Goal: Information Seeking & Learning: Learn about a topic

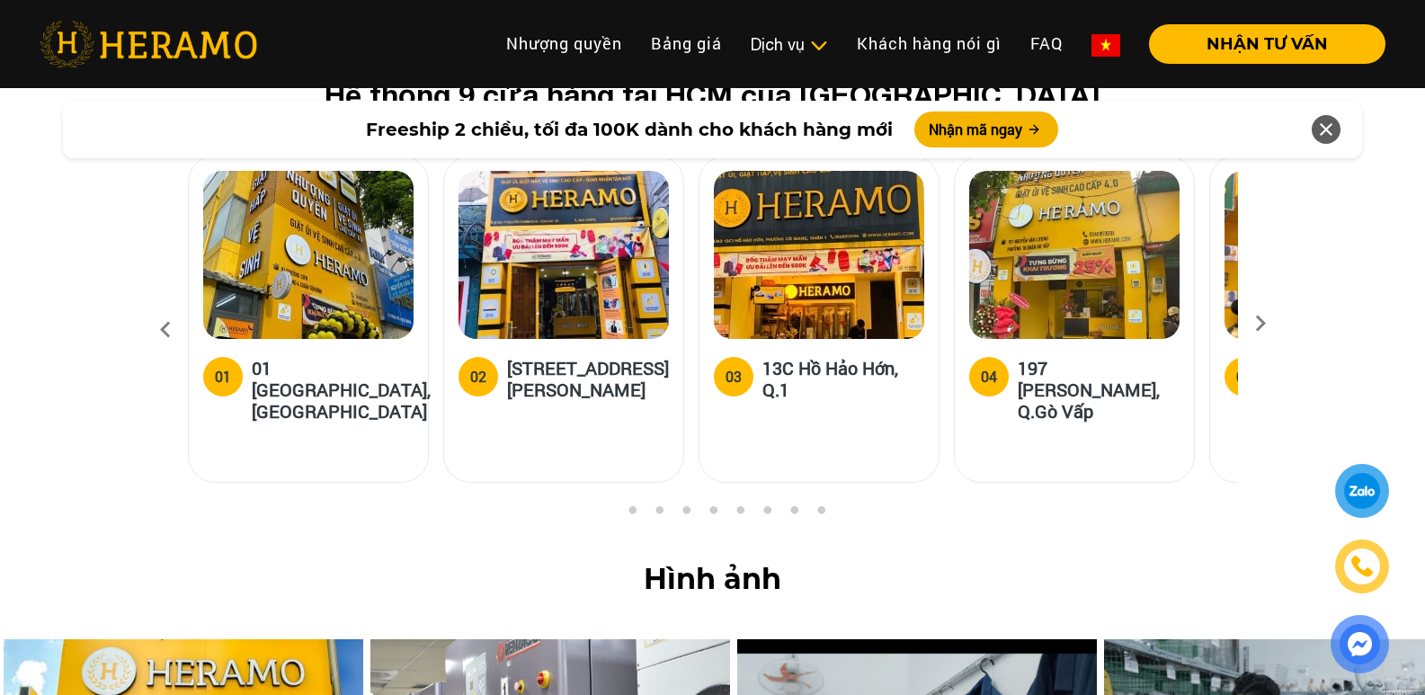
scroll to position [7280, 0]
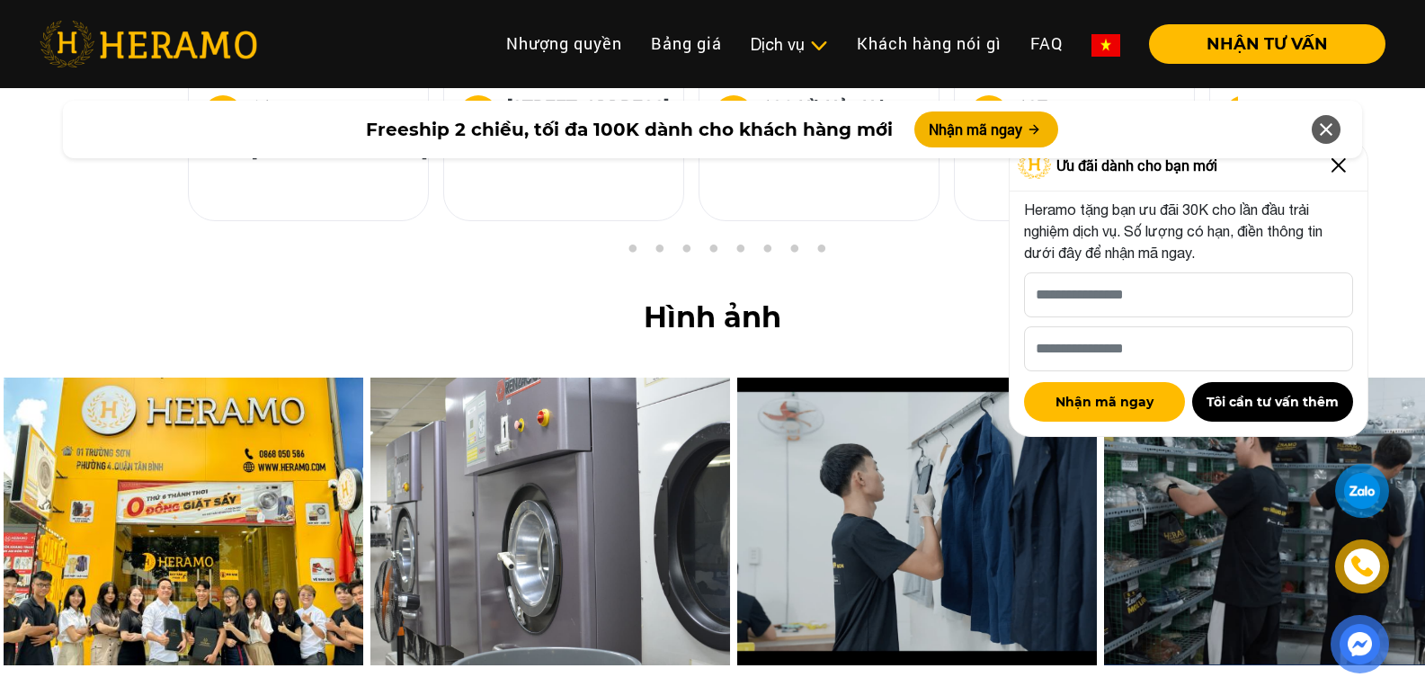
click at [1336, 172] on img at bounding box center [1338, 165] width 29 height 29
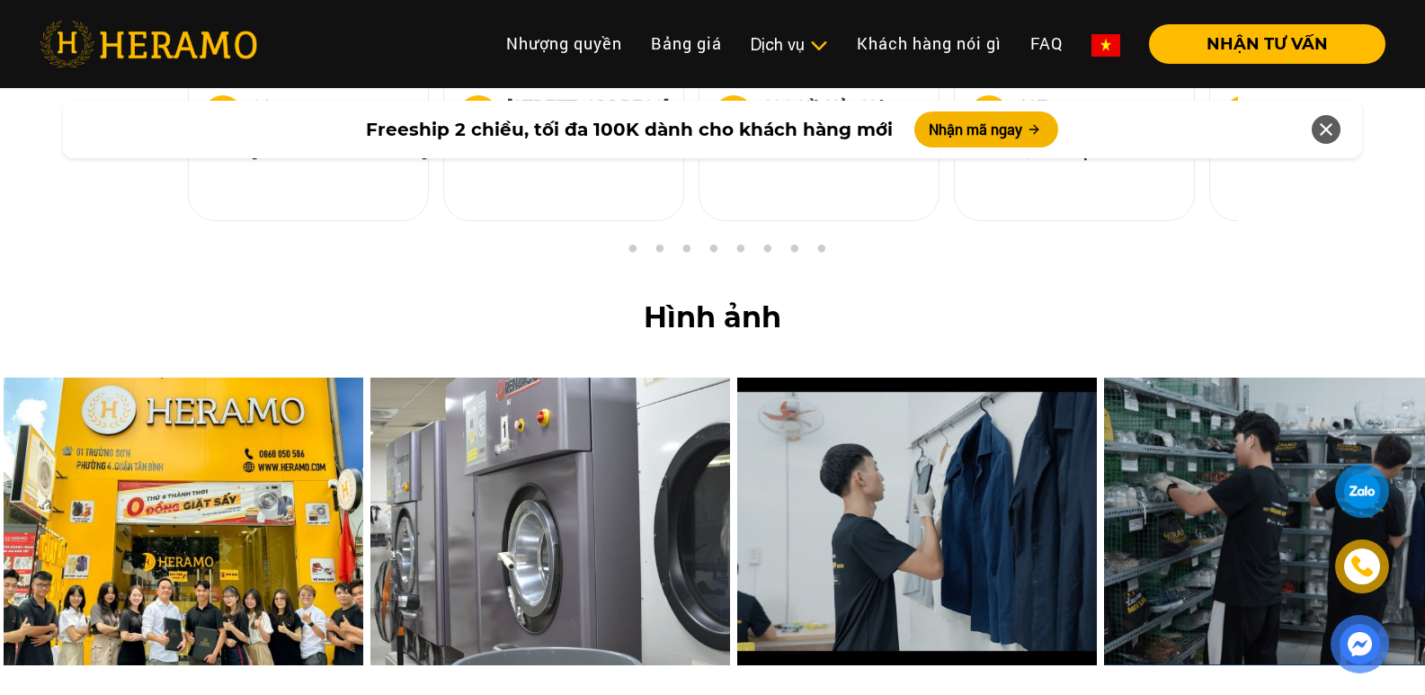
click at [1337, 131] on div at bounding box center [1325, 129] width 29 height 29
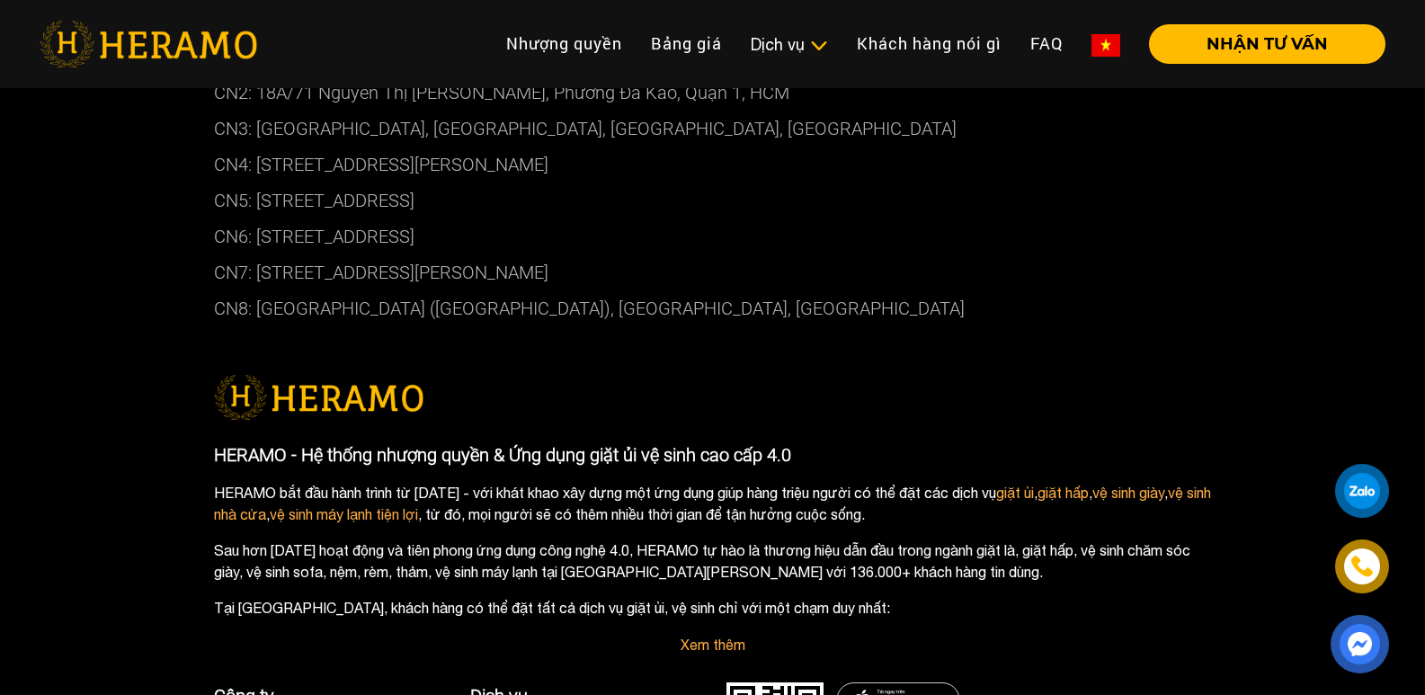
scroll to position [10336, 0]
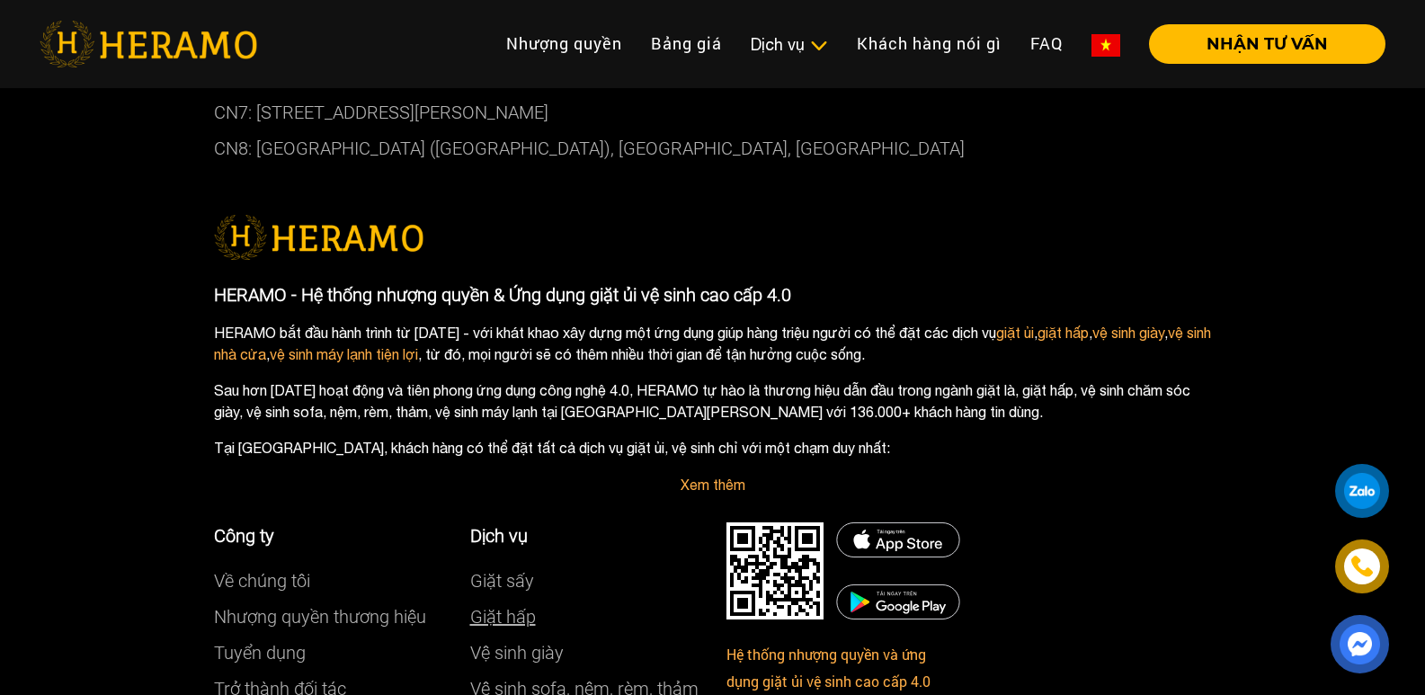
click at [501, 606] on link "Giặt hấp" at bounding box center [503, 617] width 66 height 22
click at [700, 46] on link "Bảng giá" at bounding box center [686, 43] width 100 height 39
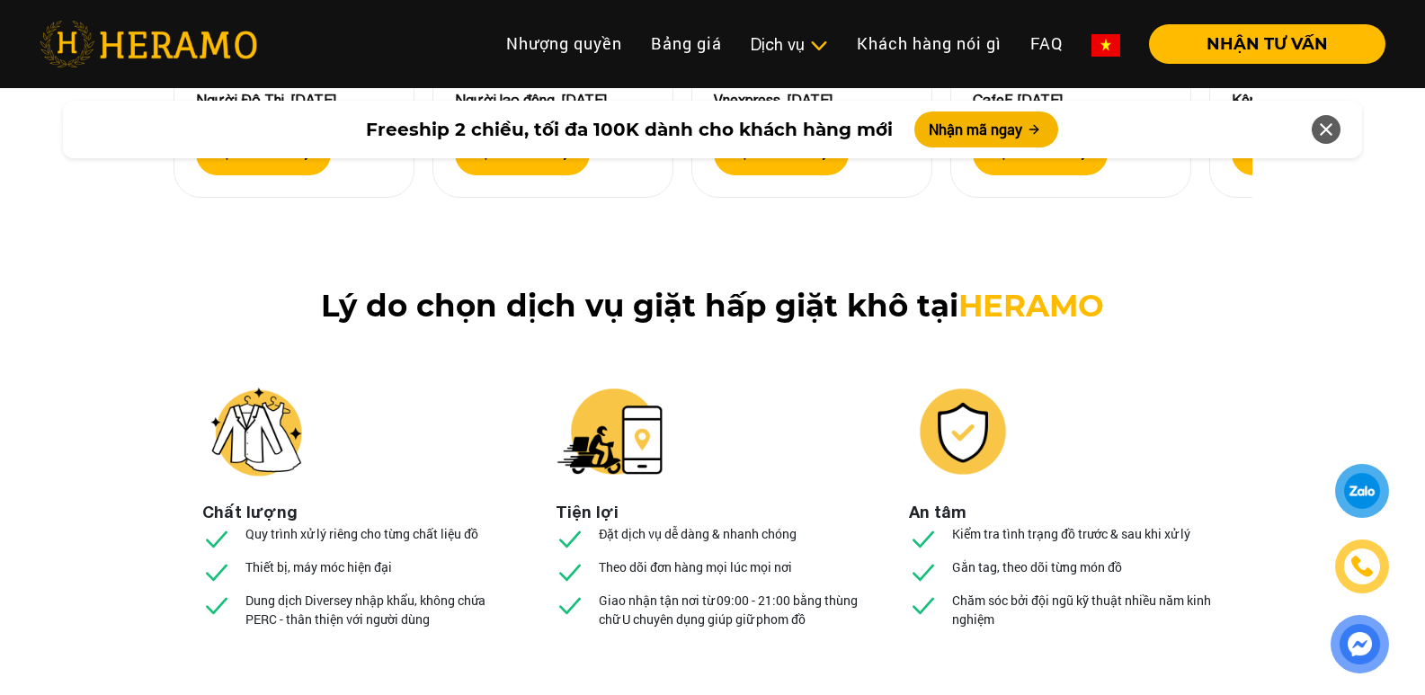
scroll to position [6831, 0]
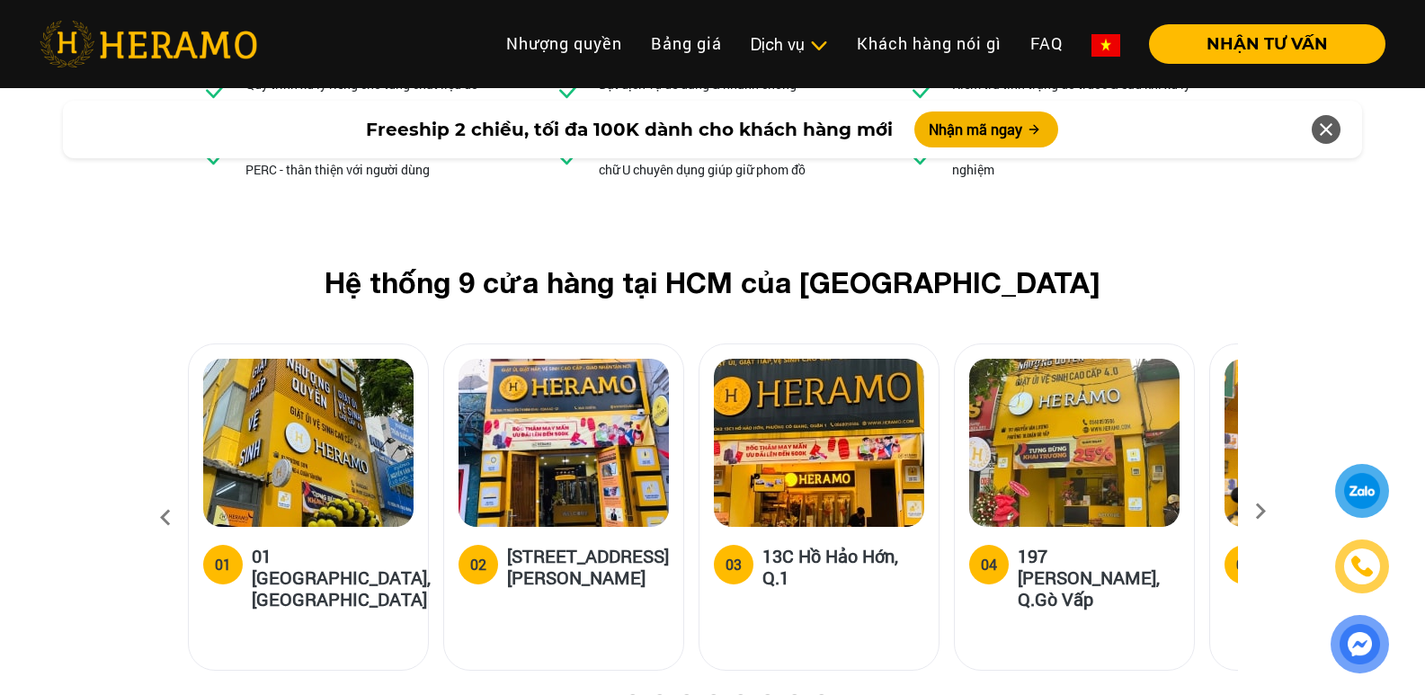
click at [271, 545] on h5 "01 [GEOGRAPHIC_DATA], [GEOGRAPHIC_DATA]" at bounding box center [341, 577] width 179 height 65
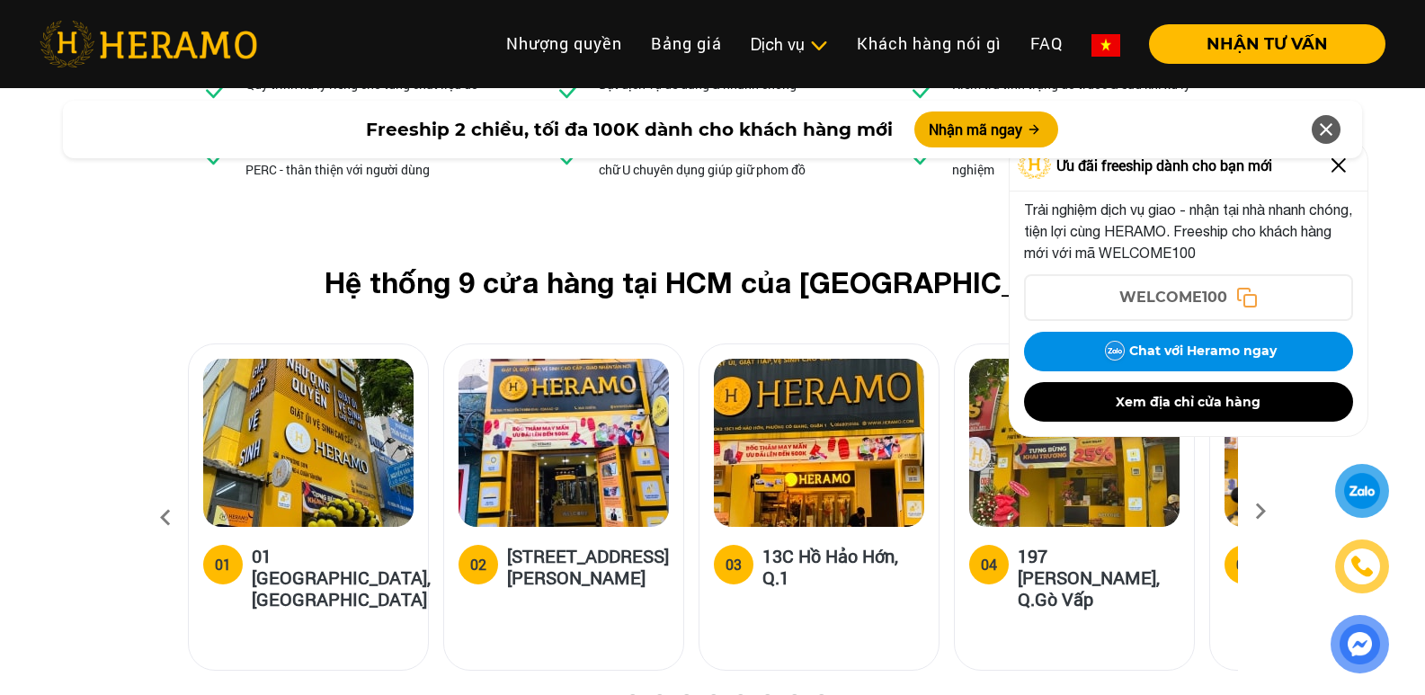
click at [276, 359] on img at bounding box center [308, 443] width 210 height 168
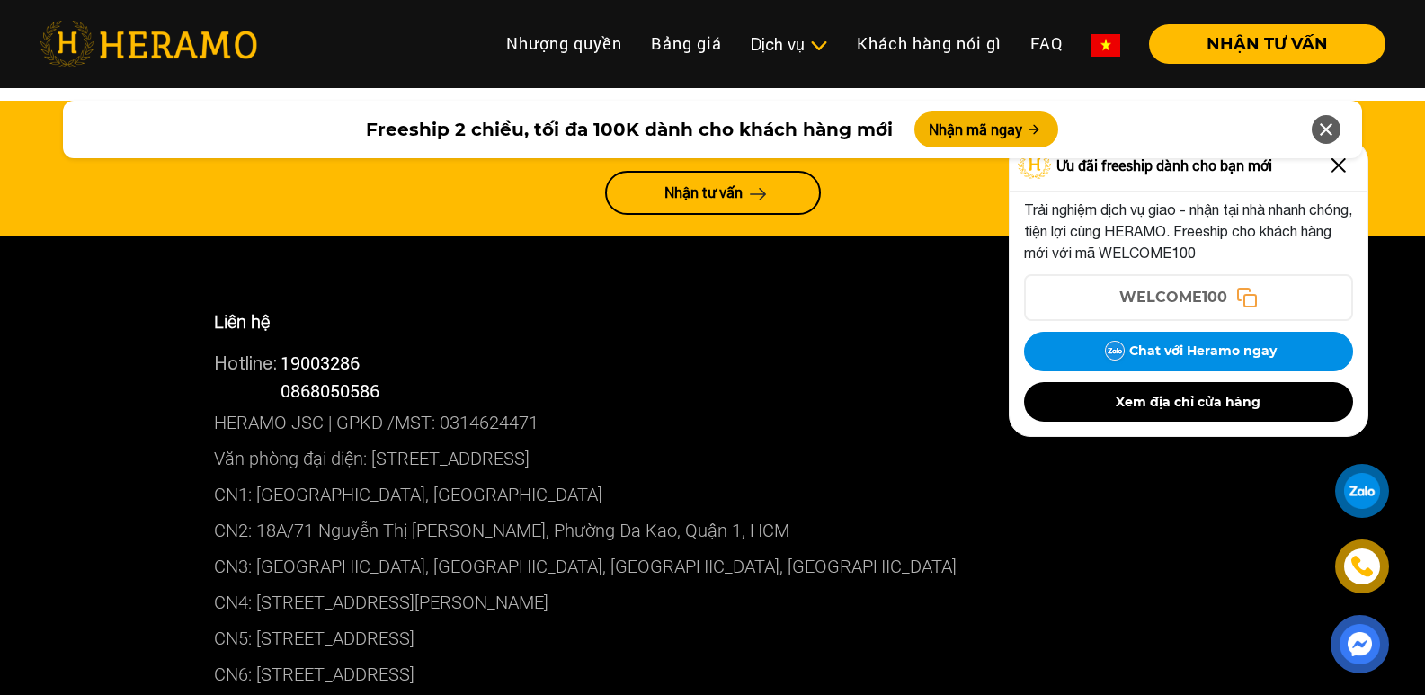
scroll to position [9707, 0]
